Goal: Task Accomplishment & Management: Manage account settings

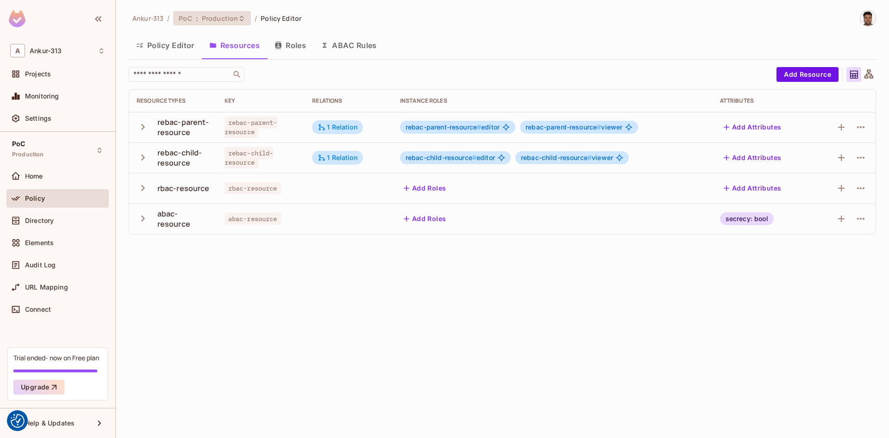
click at [220, 23] on div "PoC : Production" at bounding box center [212, 18] width 78 height 14
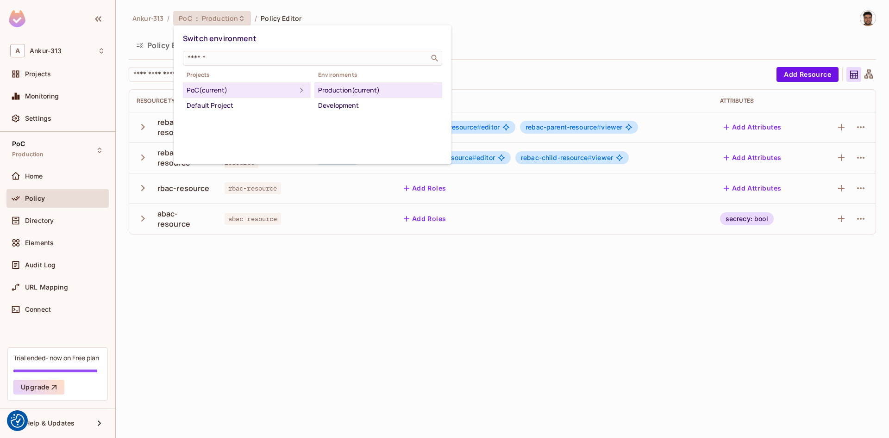
click at [335, 113] on div "Switch environment ​ Projects PoC (current) Default Project Environments Produc…" at bounding box center [313, 94] width 278 height 139
click at [337, 102] on div "Development" at bounding box center [378, 105] width 120 height 11
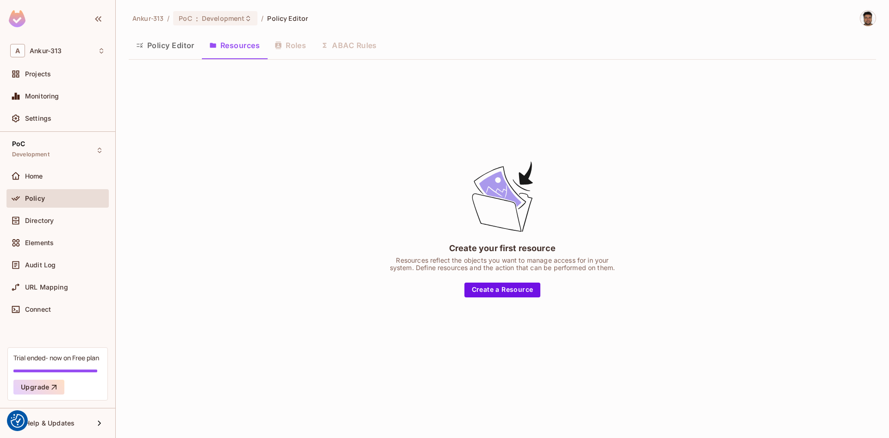
click at [292, 46] on div "Policy Editor Resources Roles ABAC Rules" at bounding box center [502, 45] width 747 height 23
click at [188, 46] on button "Policy Editor" at bounding box center [165, 45] width 73 height 23
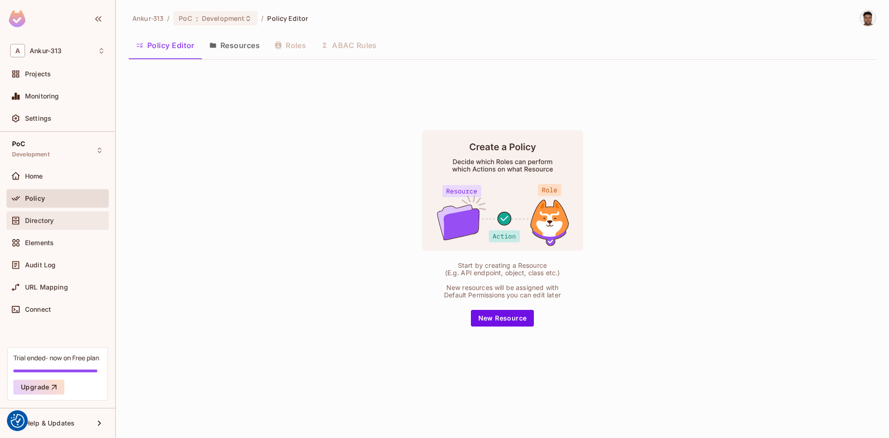
click at [42, 226] on div "Directory" at bounding box center [57, 221] width 102 height 19
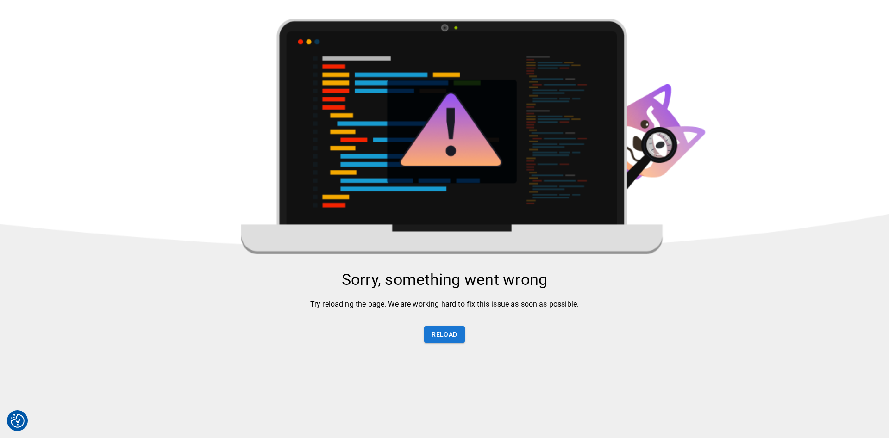
click at [27, 197] on img at bounding box center [444, 275] width 889 height 513
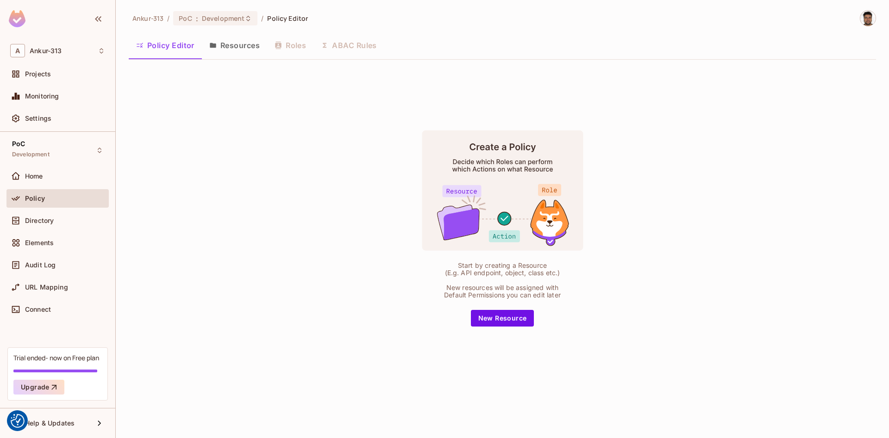
click at [189, 262] on div "Start by creating a Resource (E.g. API endpoint, object, class etc.) New resour…" at bounding box center [502, 228] width 747 height 323
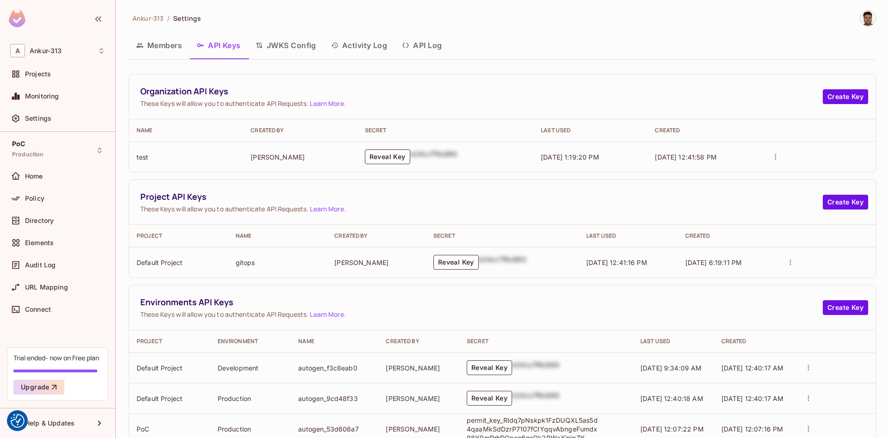
scroll to position [88, 0]
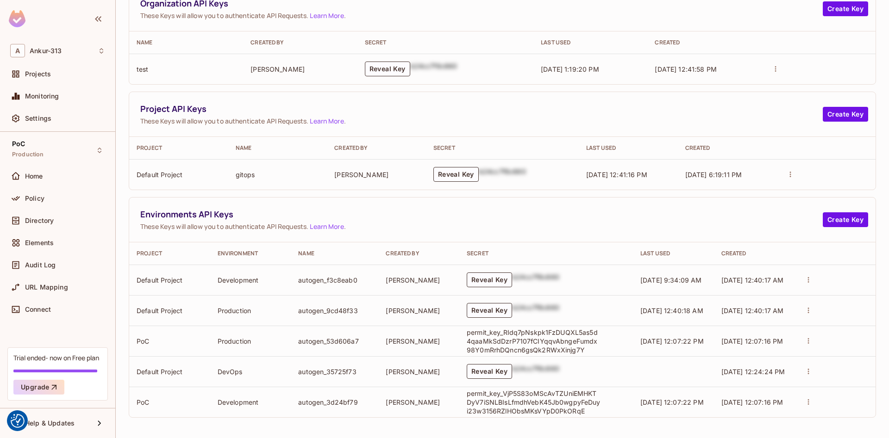
click at [535, 405] on p "permit_key_VjP5S83oMScAvTZUniEMHKTDyV7iSNLBIsLfmdhVebK45Jb0wgpyFeDuyi23w3156RZl…" at bounding box center [534, 402] width 134 height 26
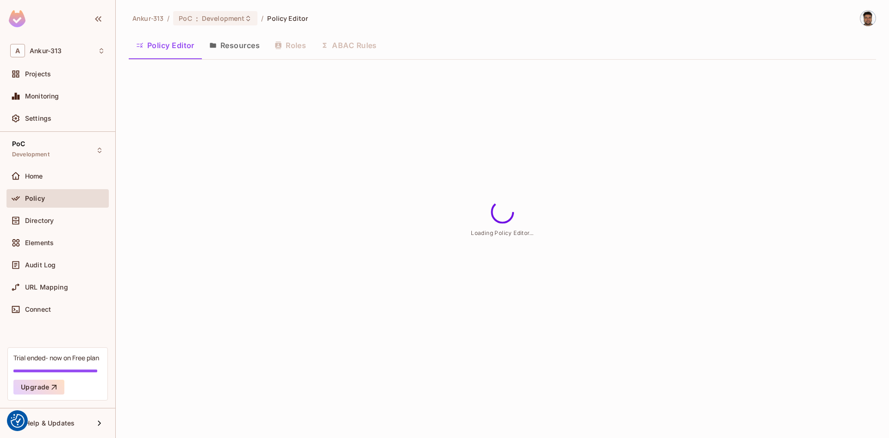
click at [238, 53] on button "Resources" at bounding box center [234, 45] width 65 height 23
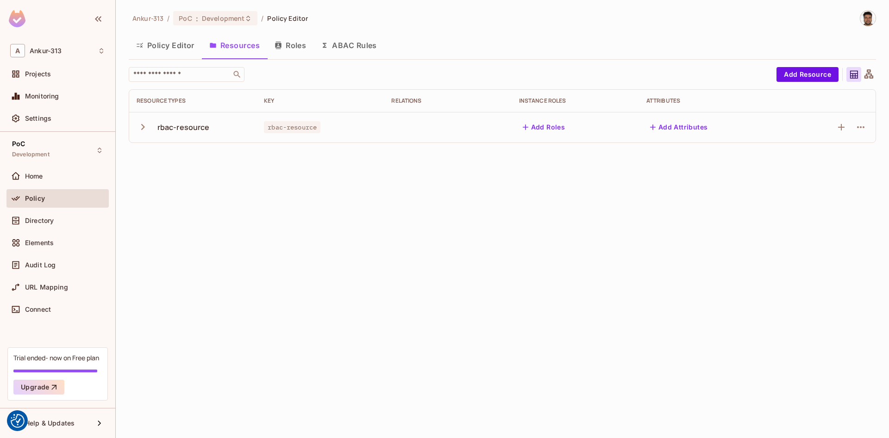
click at [142, 126] on icon "button" at bounding box center [143, 127] width 12 height 12
click at [168, 127] on div "rbac-resource" at bounding box center [183, 127] width 52 height 10
click at [855, 129] on icon "button" at bounding box center [860, 127] width 11 height 11
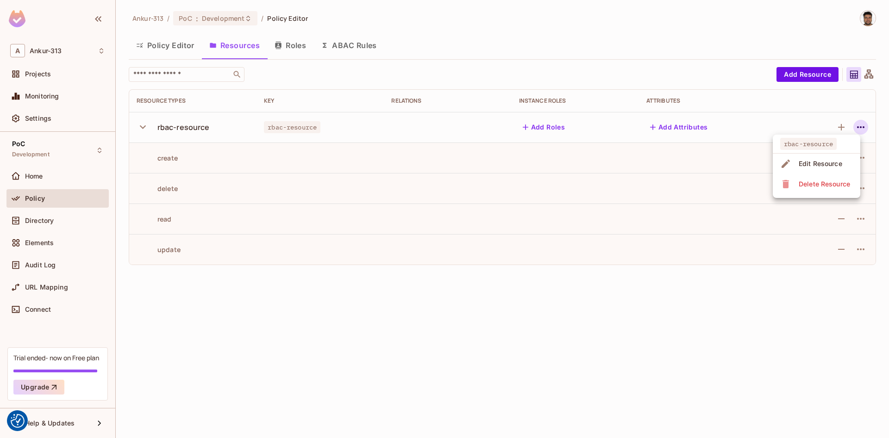
click at [819, 163] on div "Edit Resource" at bounding box center [820, 163] width 44 height 9
click at [864, 125] on icon "button" at bounding box center [860, 127] width 11 height 11
click at [817, 163] on div "Edit Resource" at bounding box center [820, 163] width 44 height 9
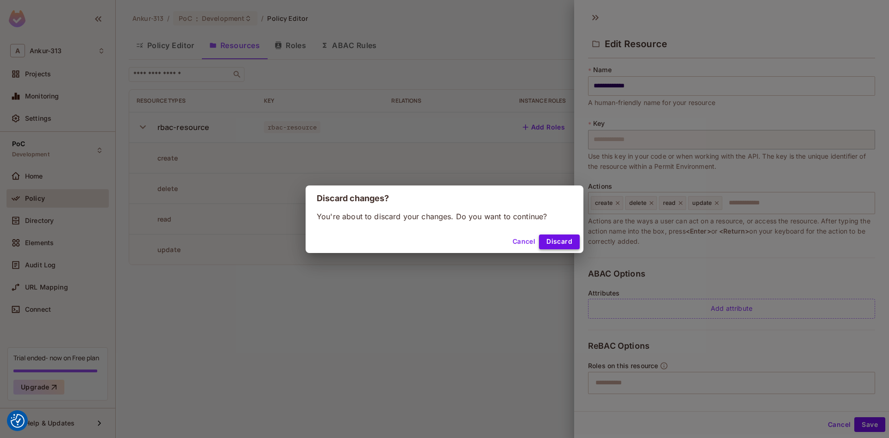
click at [567, 248] on button "Discard" at bounding box center [559, 242] width 41 height 15
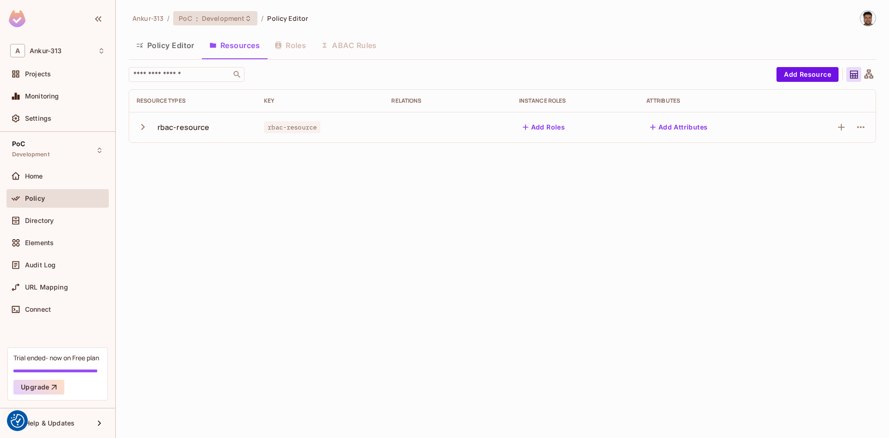
click at [240, 18] on span "Development" at bounding box center [223, 18] width 43 height 9
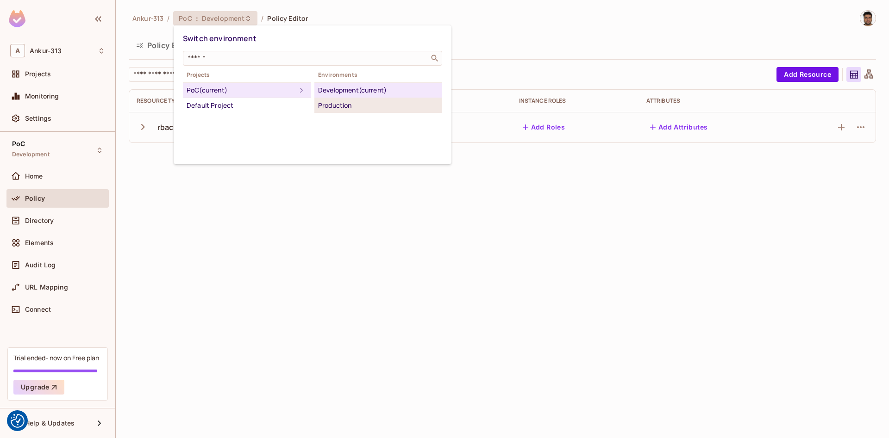
click at [332, 109] on div "Production" at bounding box center [378, 105] width 120 height 11
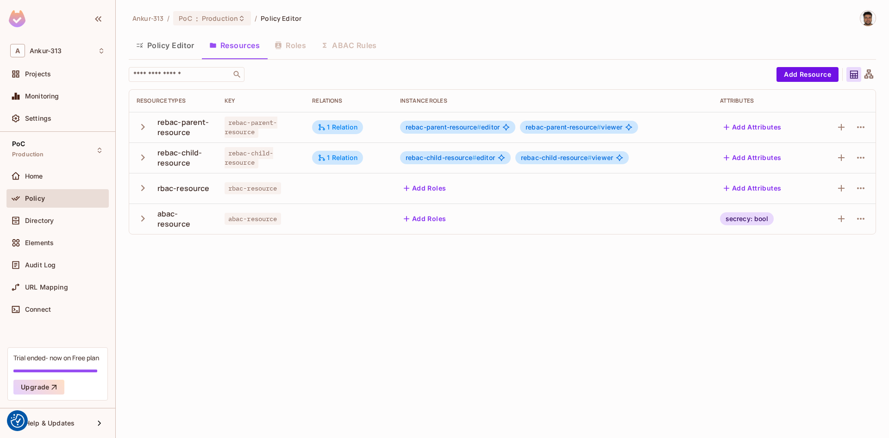
click at [139, 186] on icon "button" at bounding box center [143, 188] width 12 height 12
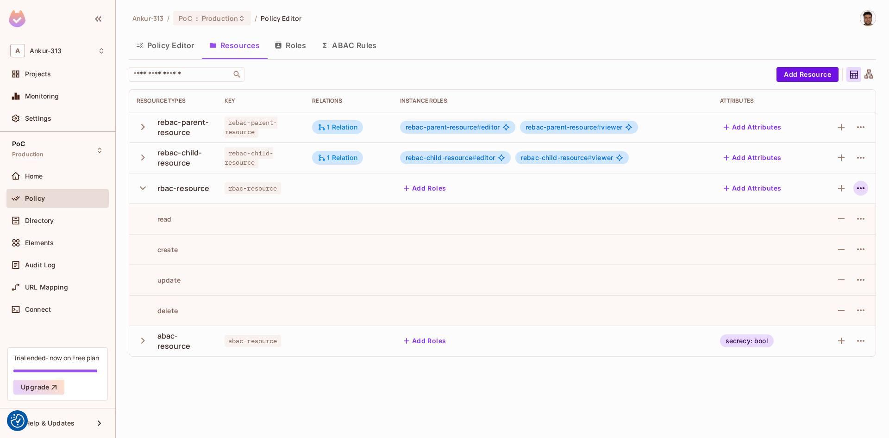
click at [856, 191] on icon "button" at bounding box center [860, 188] width 11 height 11
click at [812, 224] on div "Edit Resource" at bounding box center [820, 224] width 44 height 9
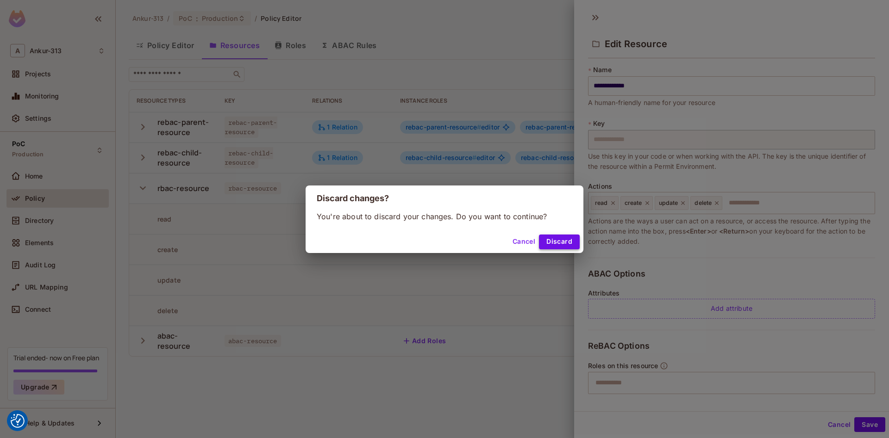
click at [557, 241] on button "Discard" at bounding box center [559, 242] width 41 height 15
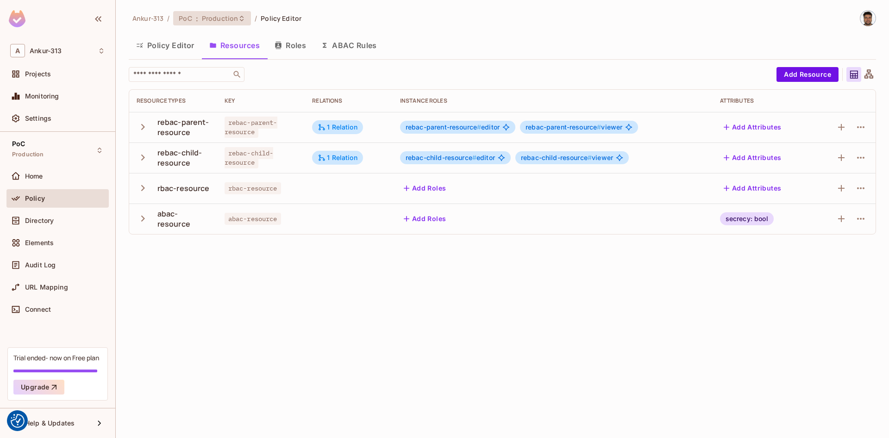
click at [204, 19] on span "Production" at bounding box center [220, 18] width 36 height 9
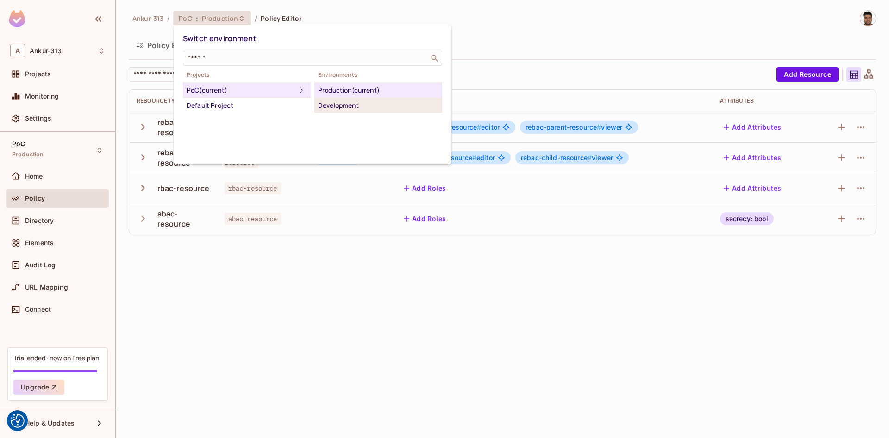
click at [331, 108] on div "Development" at bounding box center [378, 105] width 120 height 11
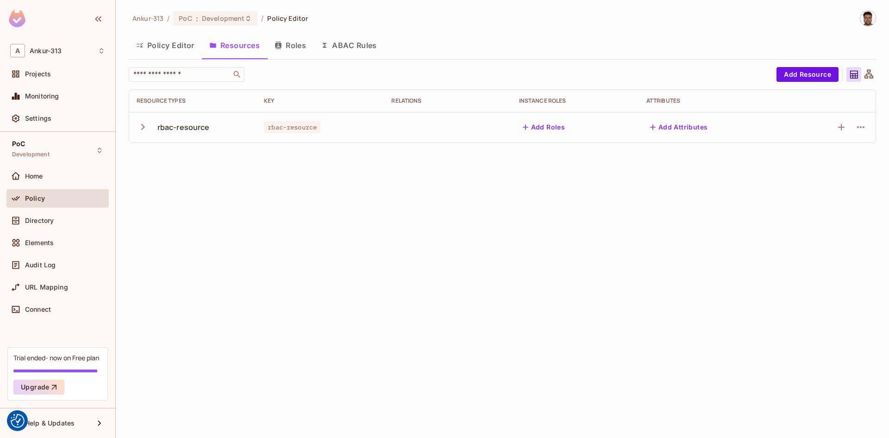
click at [140, 125] on icon "button" at bounding box center [143, 127] width 12 height 12
click at [859, 127] on icon "button" at bounding box center [860, 127] width 11 height 11
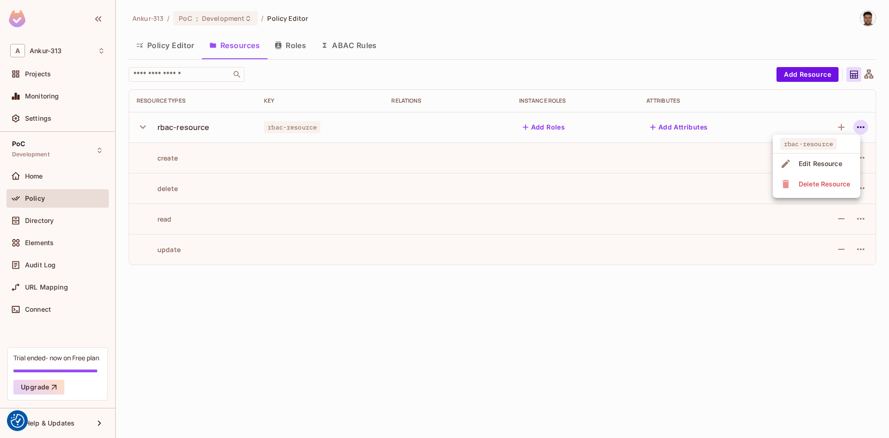
click at [804, 146] on span "rbac-resource" at bounding box center [808, 144] width 56 height 12
click at [812, 165] on div "Edit Resource" at bounding box center [820, 163] width 44 height 9
